Goal: Task Accomplishment & Management: Manage account settings

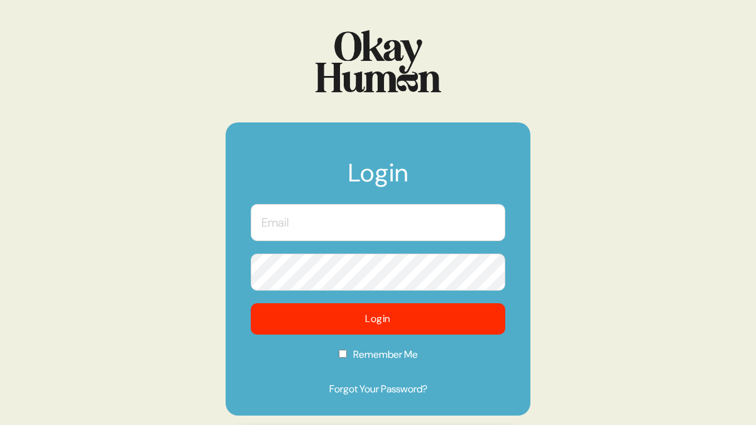
click at [334, 212] on input "text" at bounding box center [378, 222] width 254 height 37
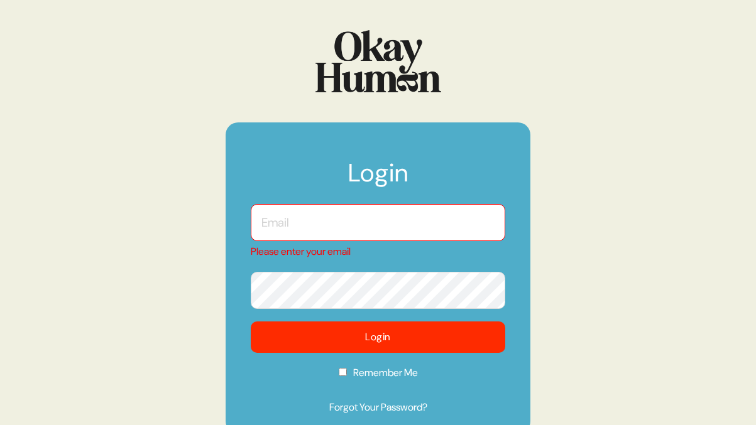
click at [324, 224] on input "text" at bounding box center [378, 222] width 254 height 37
type input "[PERSON_NAME][EMAIL_ADDRESS][PERSON_NAME][DOMAIN_NAME]"
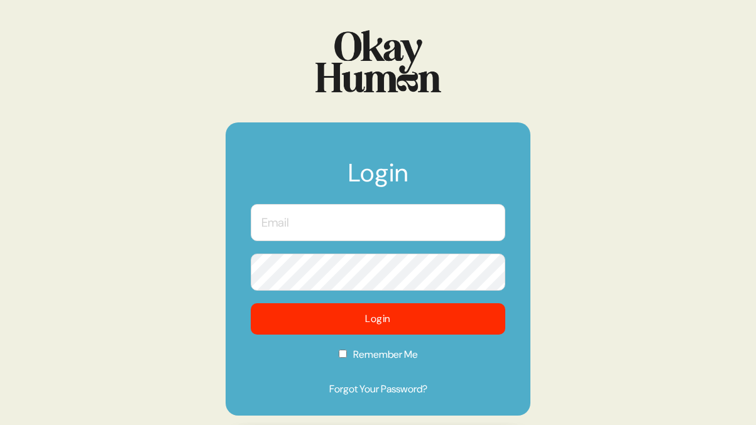
click at [327, 226] on input "text" at bounding box center [378, 222] width 254 height 37
type input "[PERSON_NAME][EMAIL_ADDRESS][PERSON_NAME][DOMAIN_NAME]"
click at [297, 226] on input "text" at bounding box center [378, 222] width 254 height 37
type input "[PERSON_NAME][EMAIL_ADDRESS][PERSON_NAME][DOMAIN_NAME]"
click at [391, 385] on form "Login emma.harrison@vccp.com Login Remember Me Forgot Your Password?" at bounding box center [378, 269] width 305 height 293
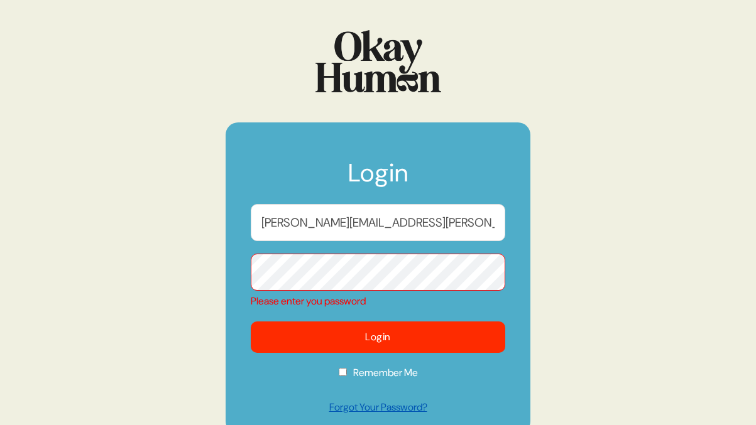
click at [393, 413] on link "Forgot Your Password?" at bounding box center [378, 407] width 254 height 15
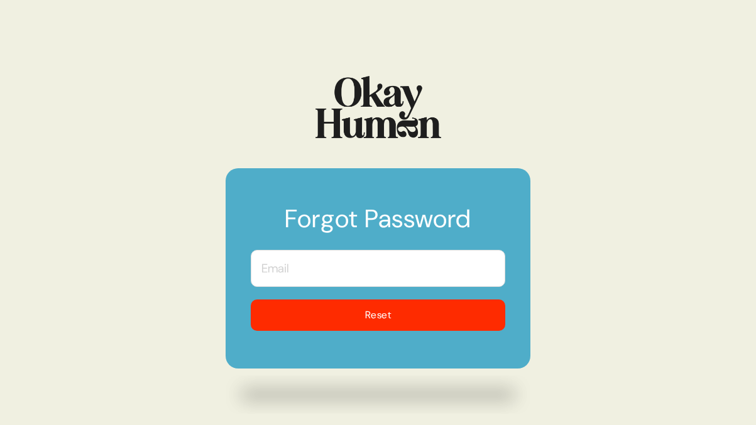
click at [363, 269] on input "text" at bounding box center [378, 268] width 254 height 37
type input "[PERSON_NAME][EMAIL_ADDRESS][PERSON_NAME][DOMAIN_NAME]"
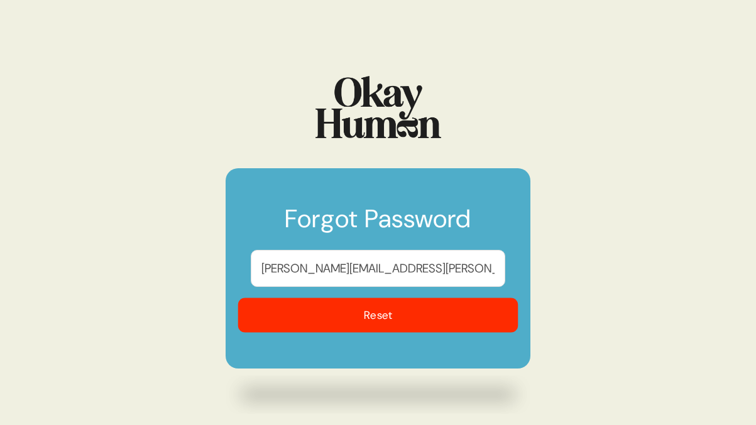
click at [370, 326] on button "Reset" at bounding box center [378, 315] width 280 height 35
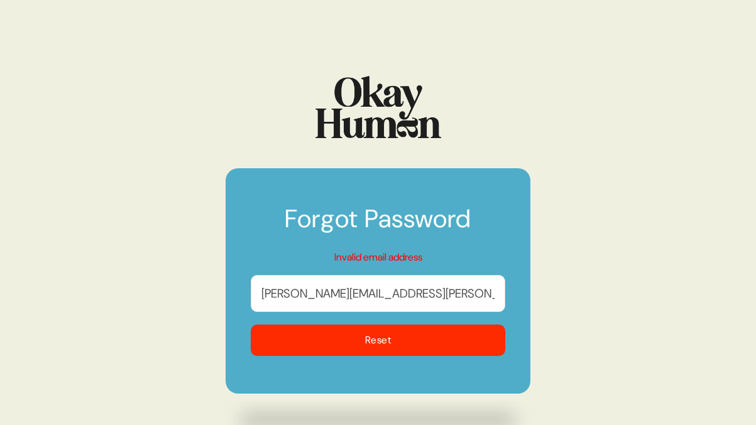
click at [430, 298] on input "[PERSON_NAME][EMAIL_ADDRESS][PERSON_NAME][DOMAIN_NAME]" at bounding box center [378, 293] width 254 height 37
